Goal: Task Accomplishment & Management: Use online tool/utility

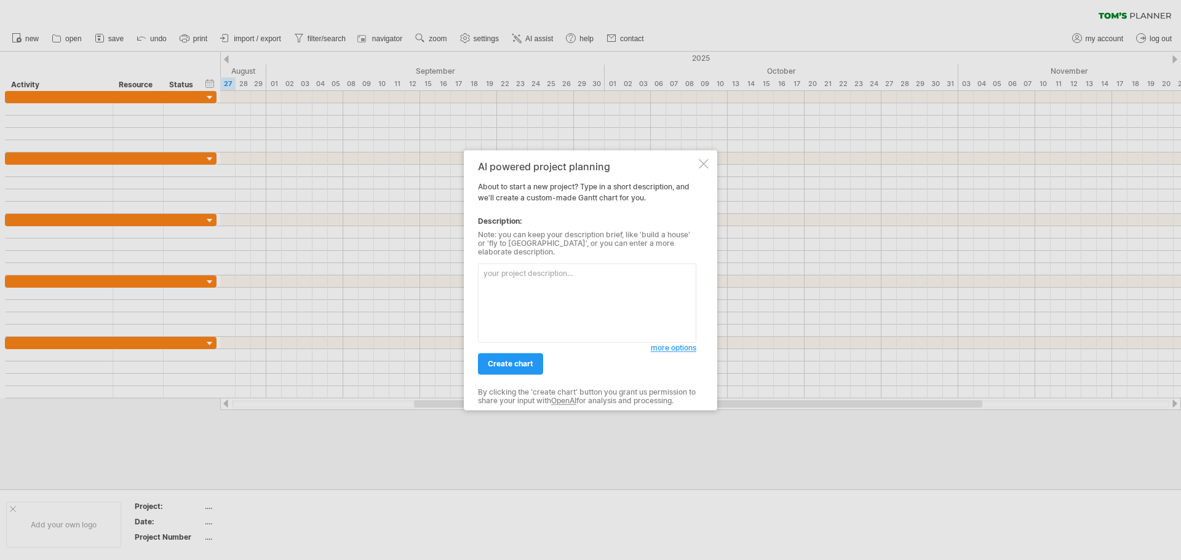
click at [701, 175] on div "AI powered project planning About to start a new project? Type in a short descr…" at bounding box center [590, 280] width 253 height 260
click at [705, 169] on div at bounding box center [704, 164] width 10 height 10
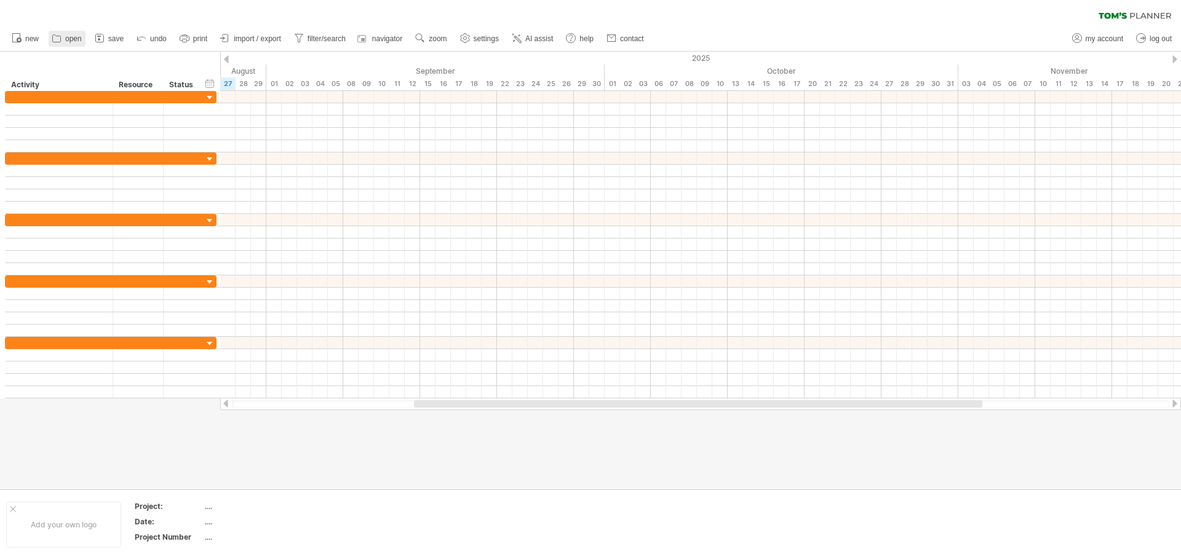
click at [68, 38] on span "open" at bounding box center [73, 38] width 17 height 9
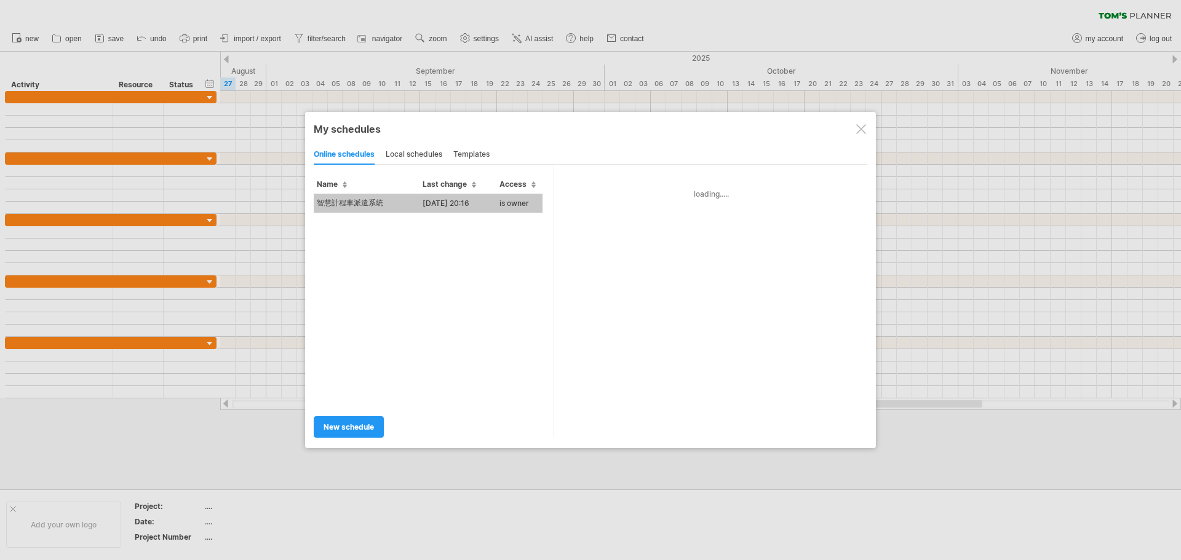
type input "*********"
type input "**********"
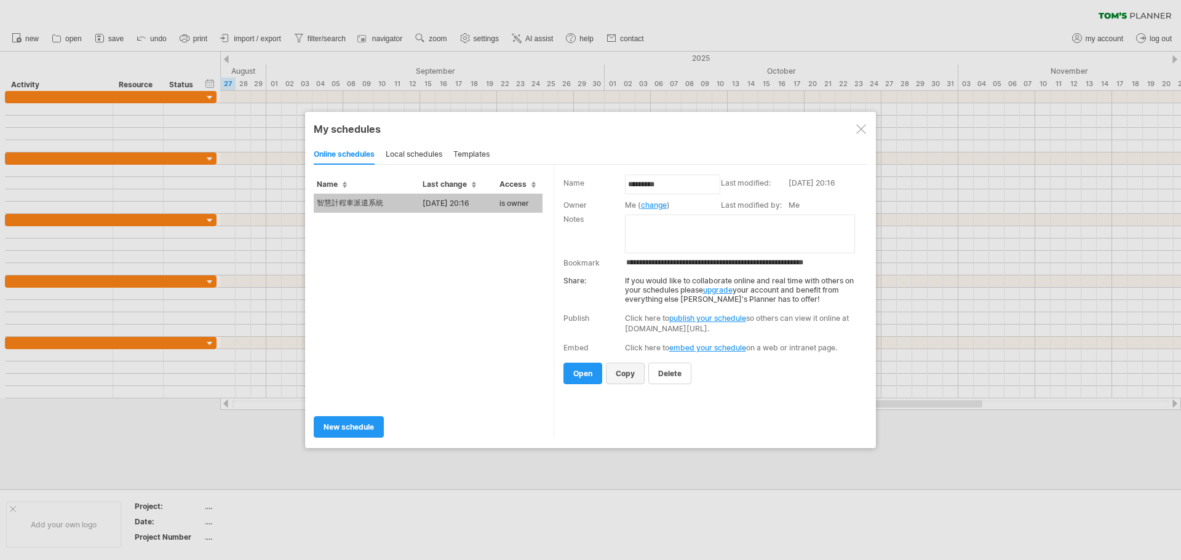
click at [630, 374] on span "copy" at bounding box center [625, 373] width 19 height 9
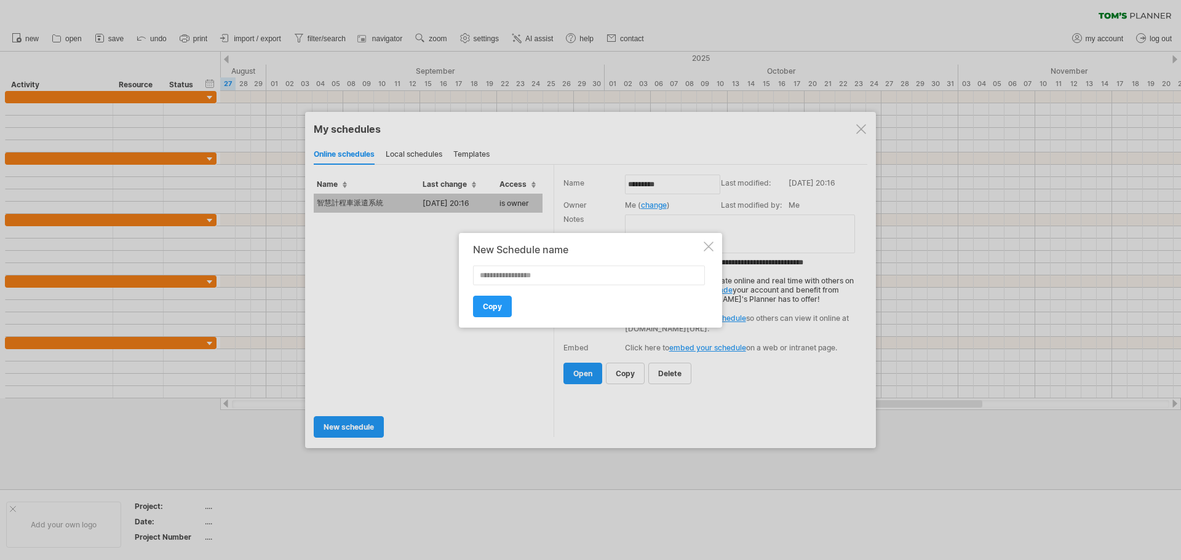
click at [706, 245] on div at bounding box center [709, 247] width 10 height 10
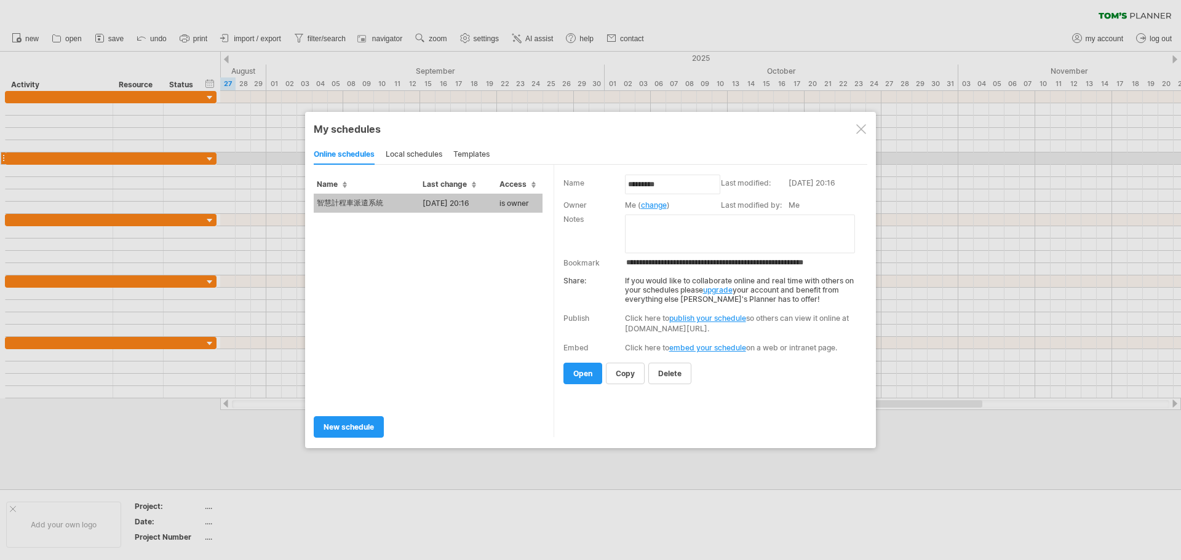
click at [423, 158] on div "local schedules" at bounding box center [414, 155] width 57 height 20
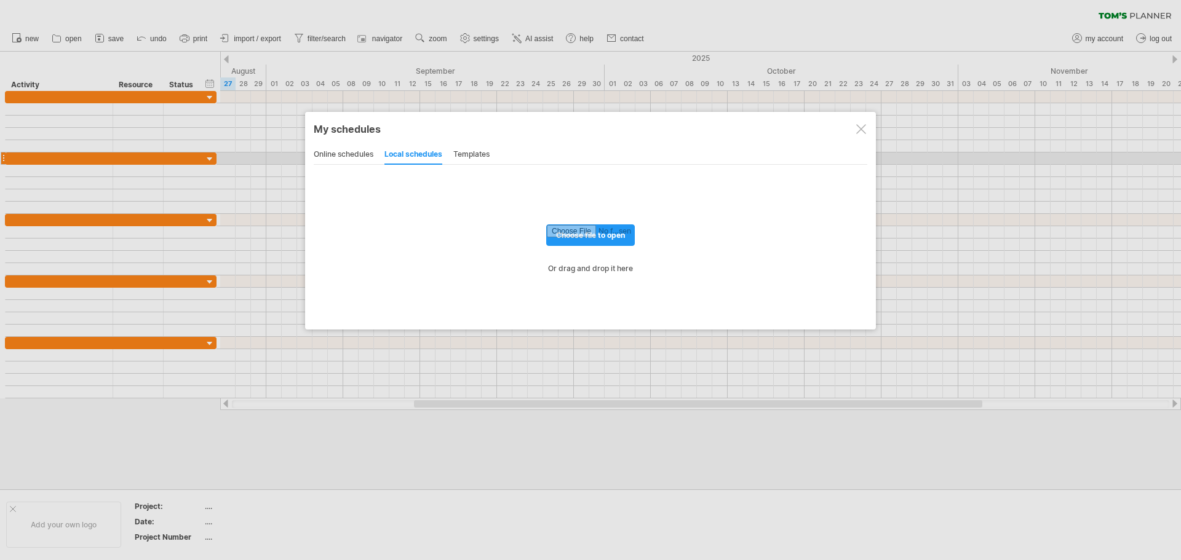
click at [306, 156] on div "My schedules share/collaborate online online schedules local schedules template…" at bounding box center [590, 221] width 571 height 218
click at [348, 159] on div "online schedules" at bounding box center [344, 155] width 60 height 20
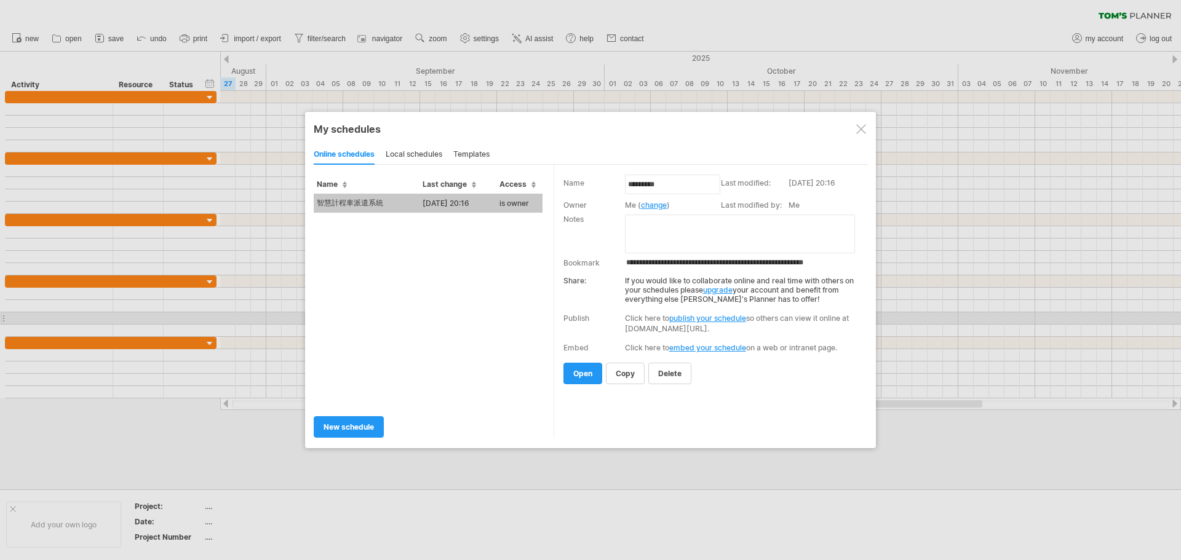
drag, startPoint x: 373, startPoint y: 199, endPoint x: 1629, endPoint y: 468, distance: 1284.1
click at [1180, 468] on html "progress(100%) Trying to reach [DOMAIN_NAME] Connected again... 0% clear filter…" at bounding box center [590, 281] width 1181 height 563
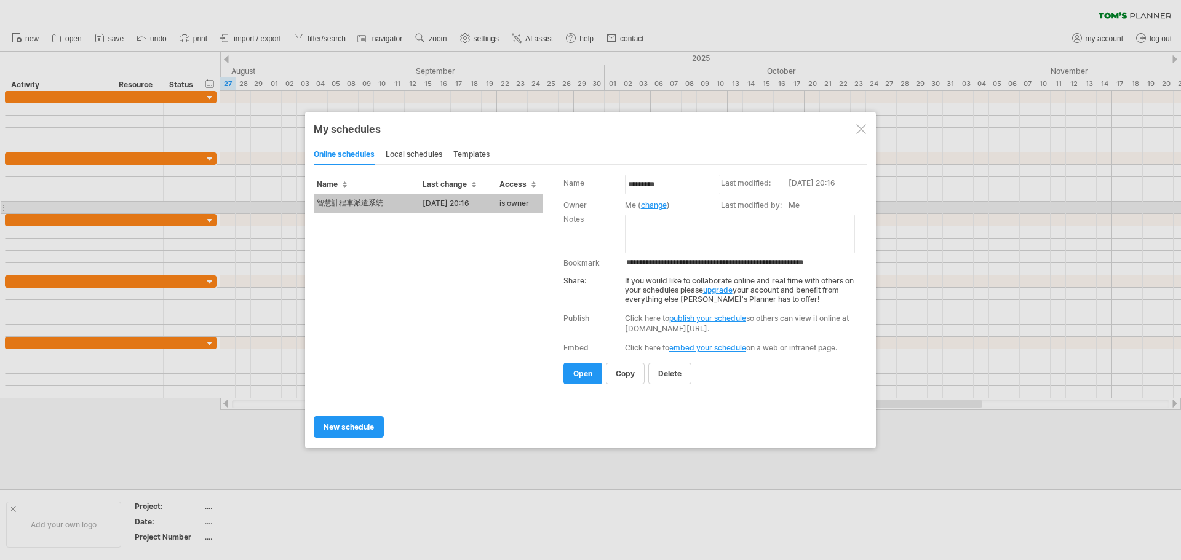
click at [399, 210] on td "智慧計程車派遣系統" at bounding box center [367, 203] width 106 height 19
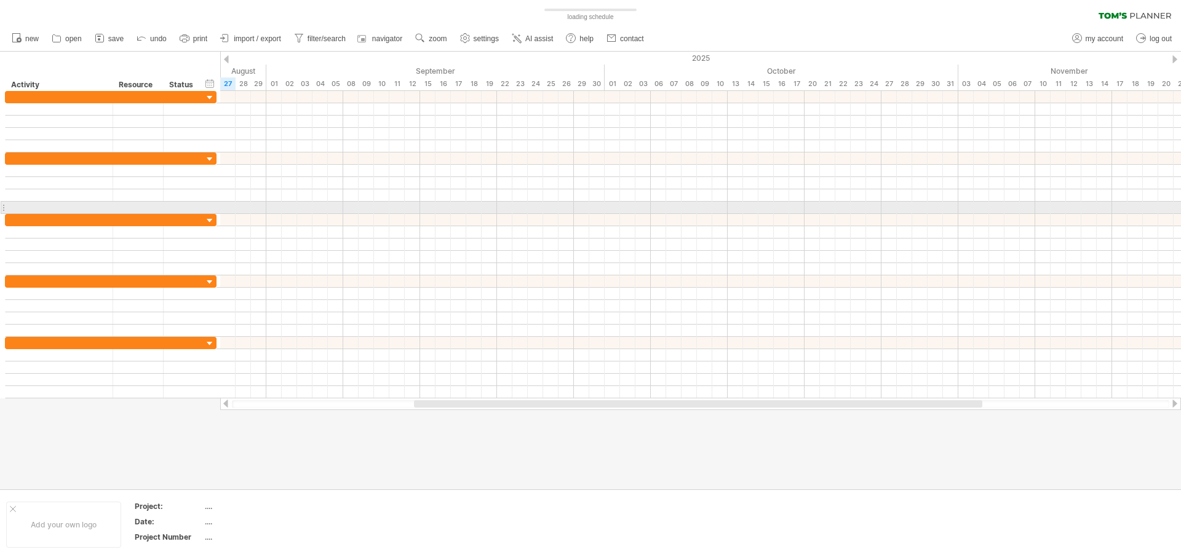
click at [399, 210] on div "Trying to reach [DOMAIN_NAME] Connected again... 0% loading schedule clear filt…" at bounding box center [590, 280] width 1181 height 560
click at [399, 210] on div at bounding box center [700, 208] width 961 height 12
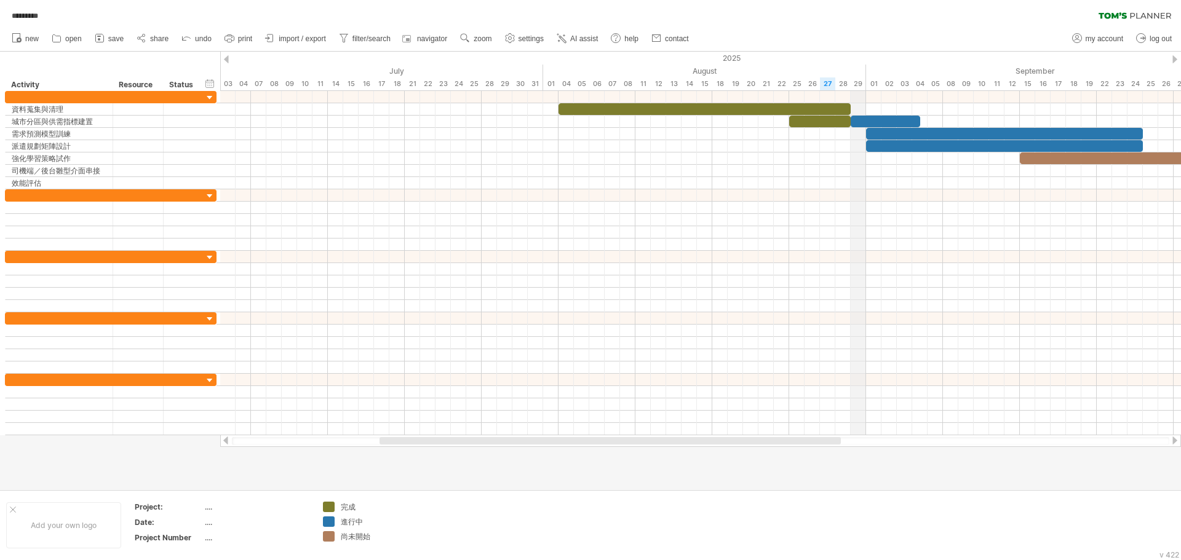
drag, startPoint x: 835, startPoint y: 71, endPoint x: 861, endPoint y: 86, distance: 29.8
click at [231, 61] on div "2025" at bounding box center [643, 58] width 3153 height 13
click at [228, 60] on div at bounding box center [226, 59] width 5 height 8
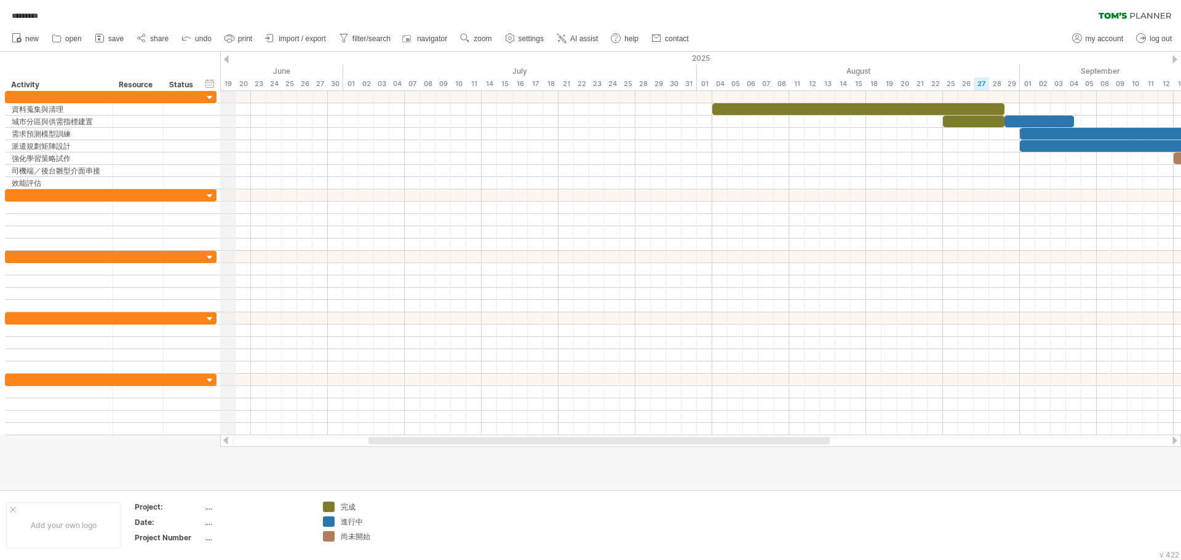
click at [223, 59] on div "2025" at bounding box center [797, 58] width 3153 height 13
click at [225, 58] on div at bounding box center [226, 59] width 5 height 8
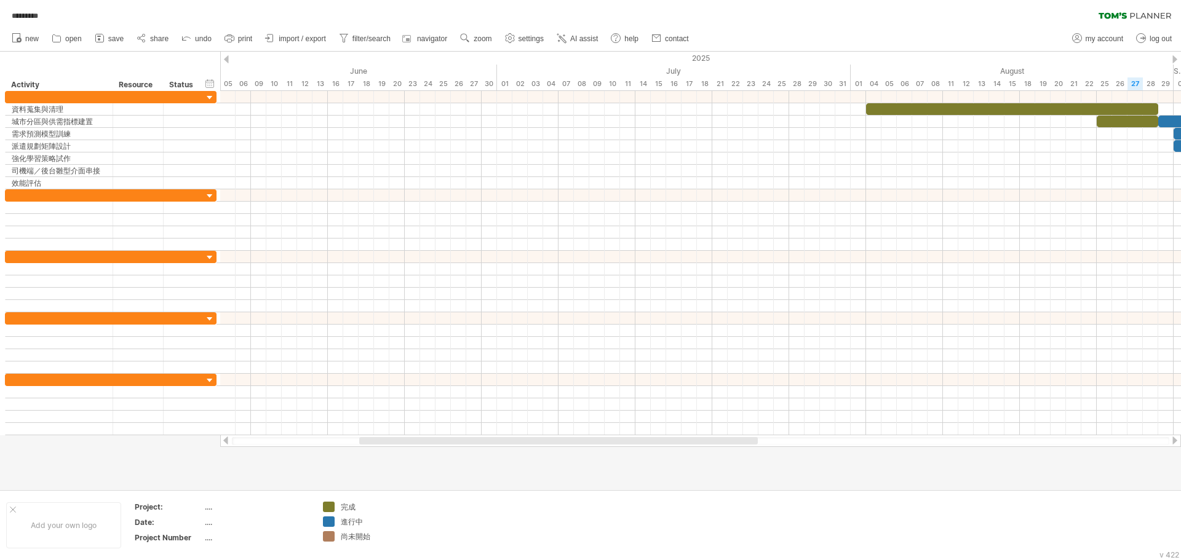
drag, startPoint x: 649, startPoint y: 436, endPoint x: 905, endPoint y: 436, distance: 255.9
click at [905, 436] on div at bounding box center [700, 441] width 961 height 12
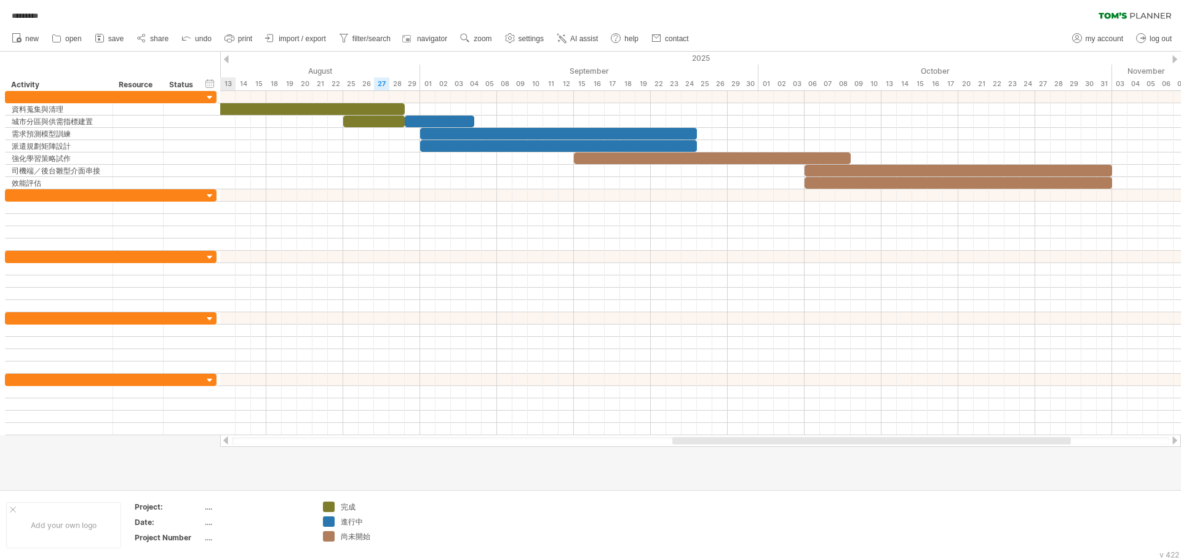
drag, startPoint x: 709, startPoint y: 440, endPoint x: 1016, endPoint y: 443, distance: 307.0
click at [1016, 443] on div at bounding box center [871, 440] width 399 height 7
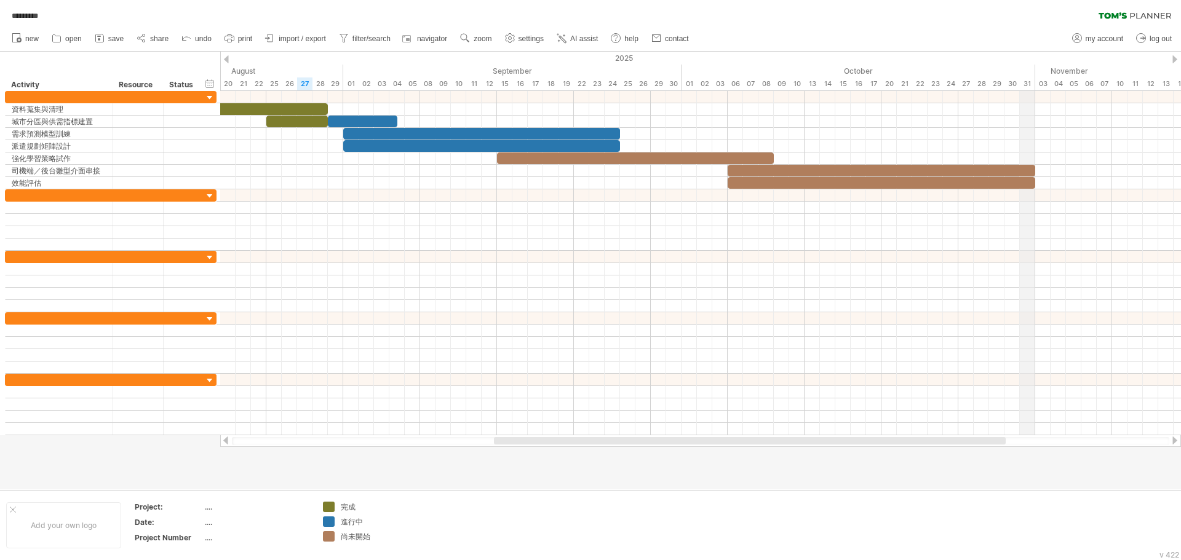
drag, startPoint x: 1111, startPoint y: 70, endPoint x: 1019, endPoint y: 83, distance: 93.2
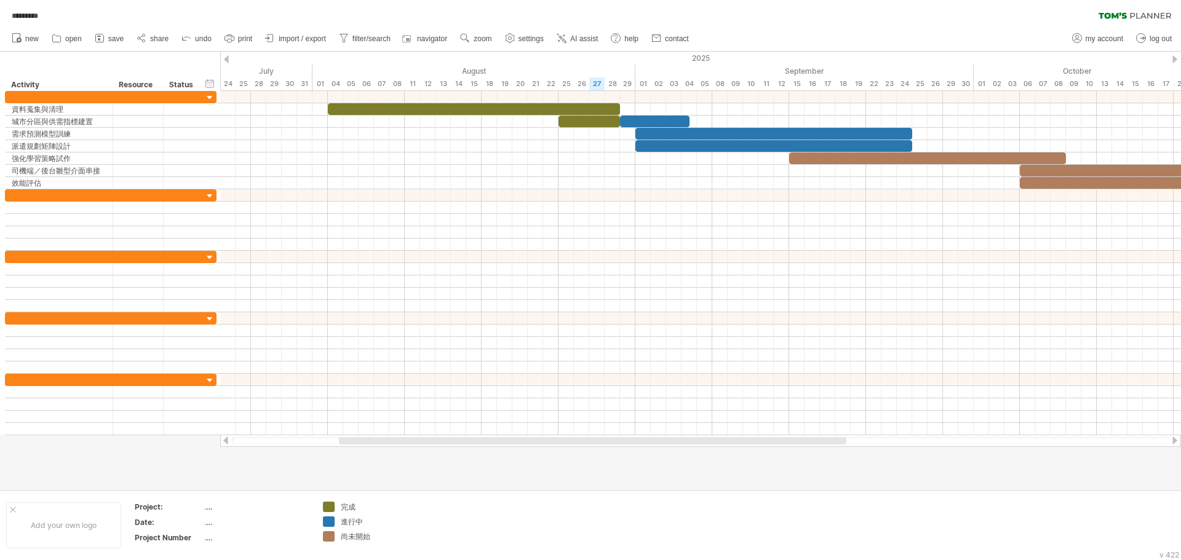
drag, startPoint x: 888, startPoint y: 442, endPoint x: 726, endPoint y: 437, distance: 161.3
click at [726, 437] on div at bounding box center [700, 441] width 961 height 12
